Goal: Transaction & Acquisition: Purchase product/service

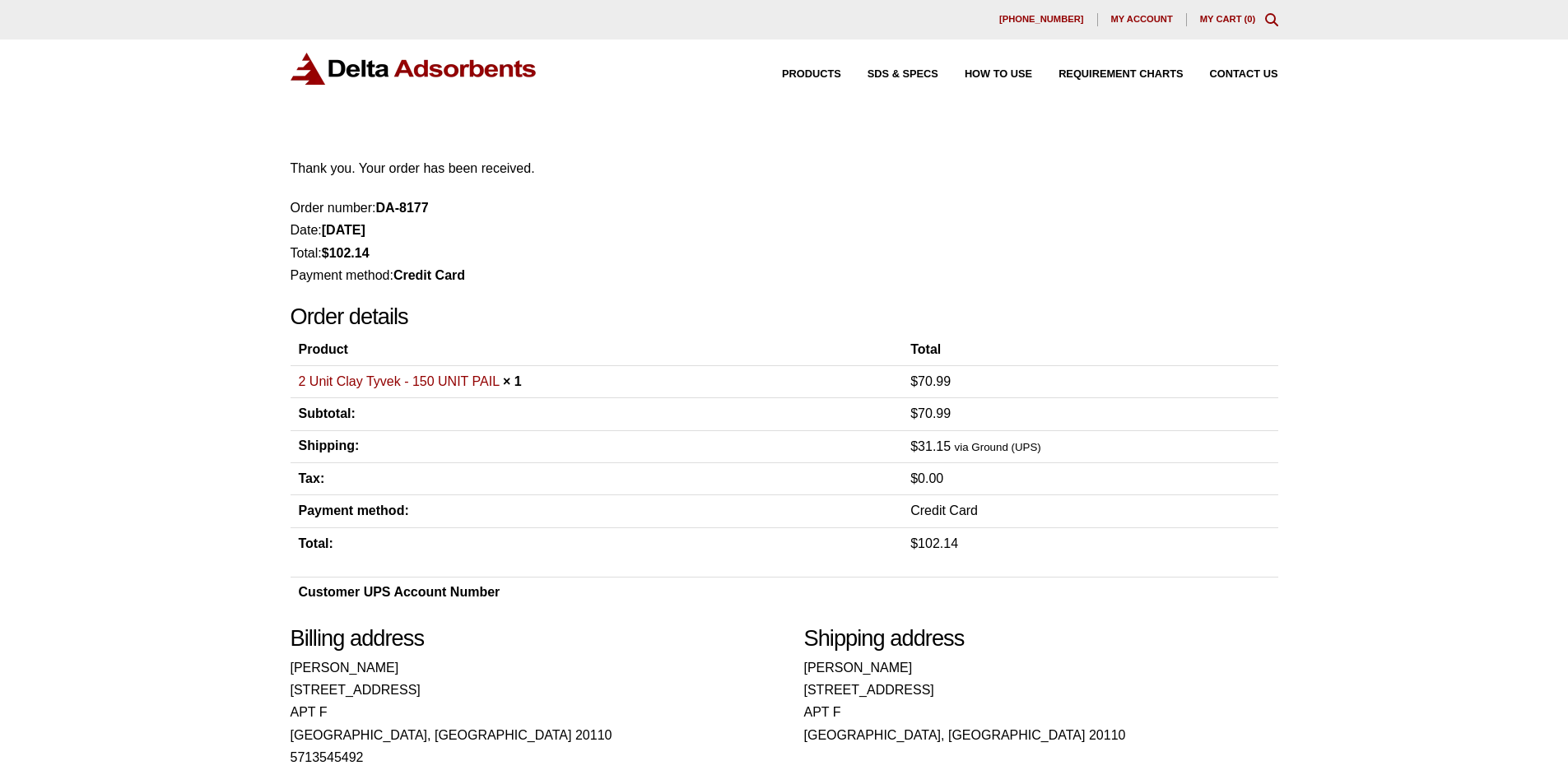
click at [338, 74] on img at bounding box center [414, 68] width 247 height 32
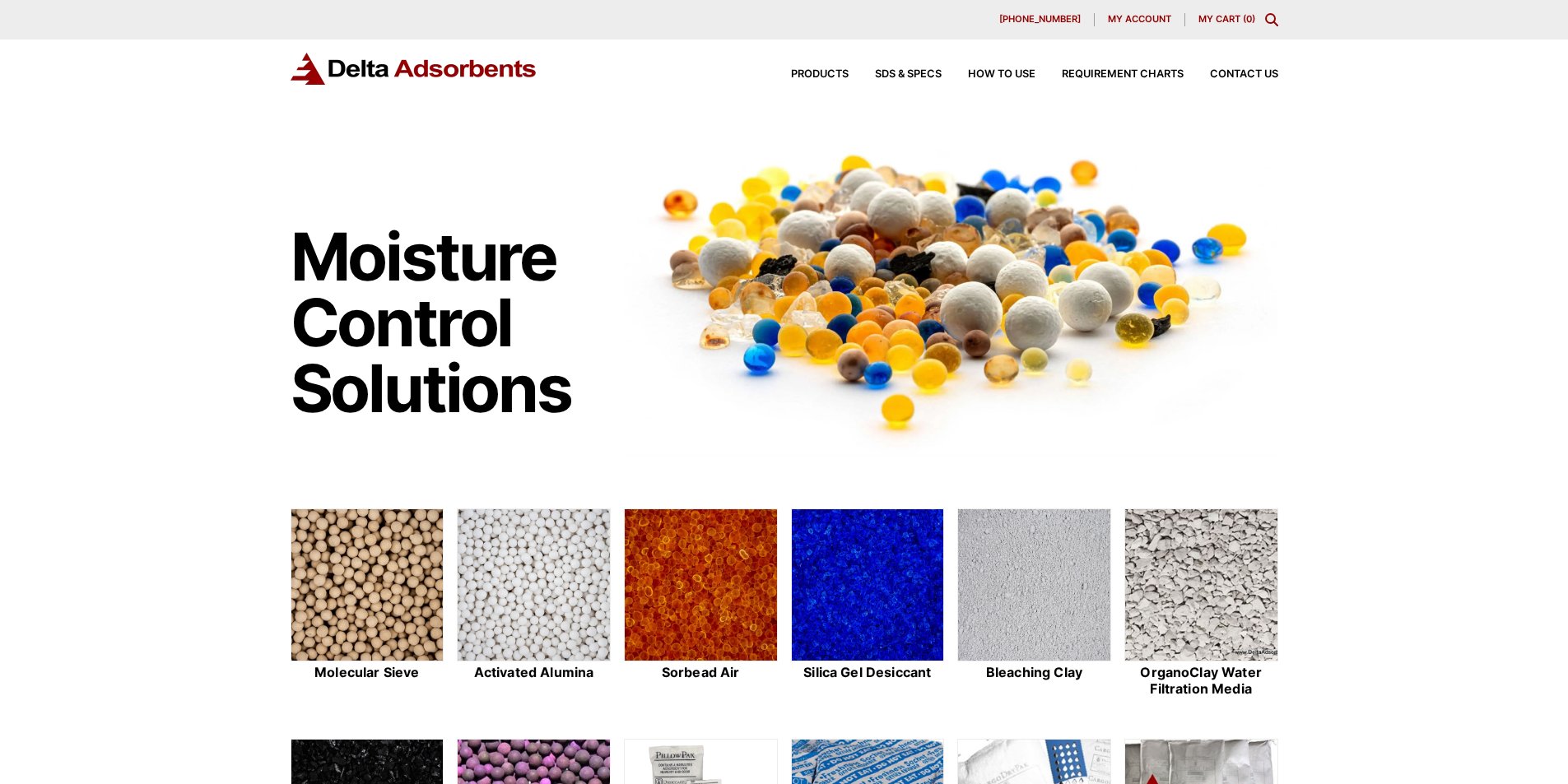
click at [1131, 16] on span "My account" at bounding box center [1139, 18] width 63 height 9
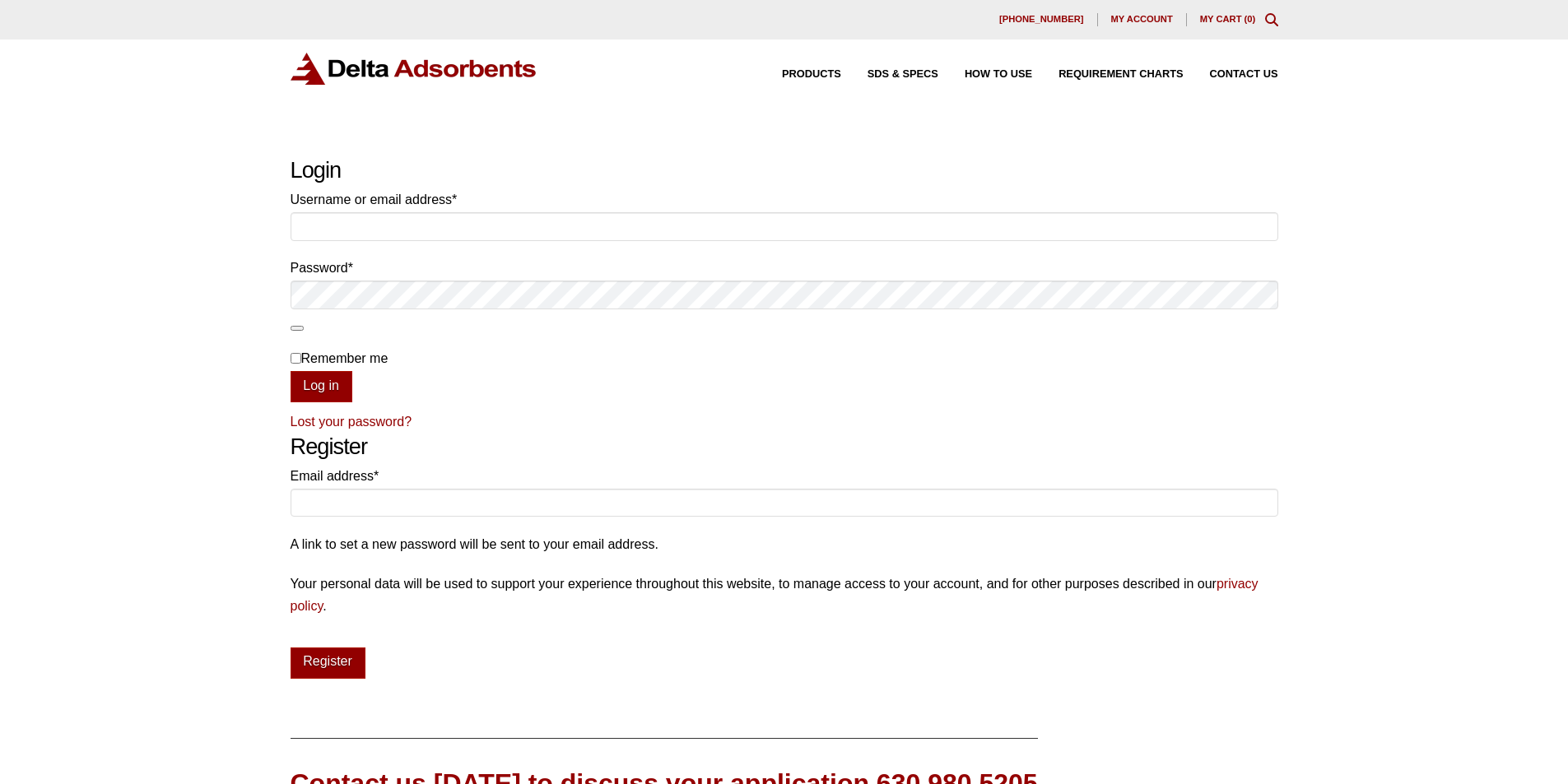
click at [1233, 5] on div "630-980-5205 My account My Cart ( 0 )" at bounding box center [784, 19] width 1568 height 40
click at [1232, 17] on link "My Cart ( 0 )" at bounding box center [1228, 18] width 56 height 10
